Goal: Information Seeking & Learning: Learn about a topic

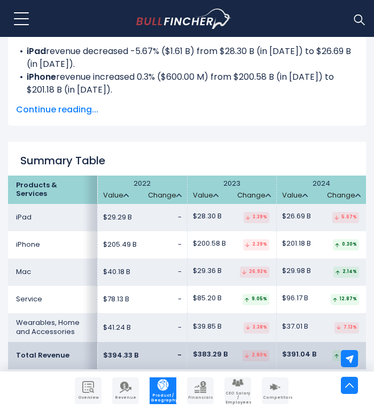
scroll to position [1760, 0]
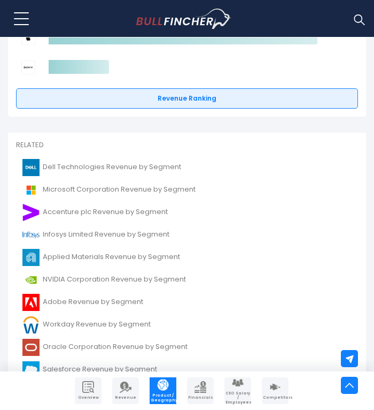
scroll to position [2524, 0]
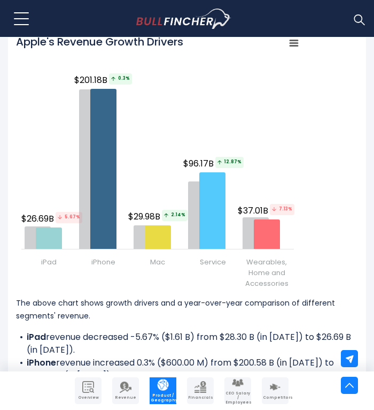
scroll to position [1390, 0]
